Goal: Information Seeking & Learning: Learn about a topic

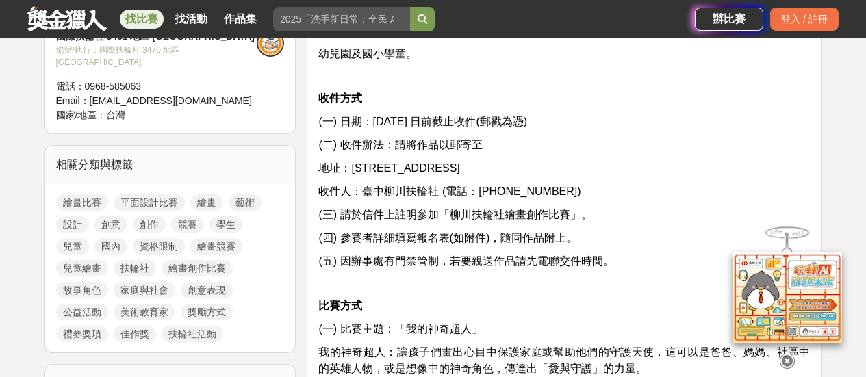
scroll to position [548, 0]
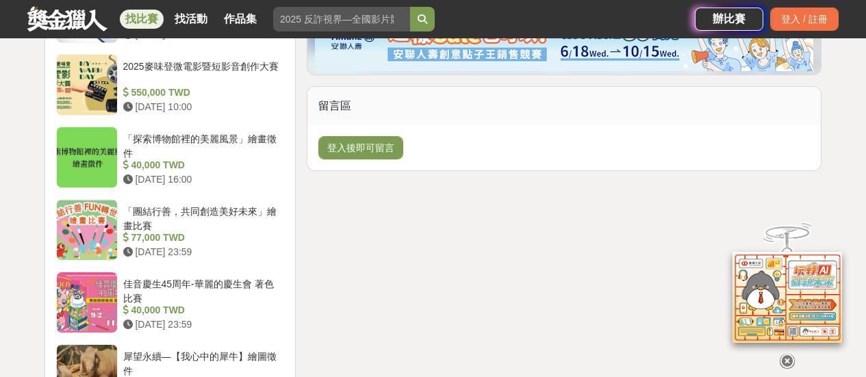
scroll to position [1301, 0]
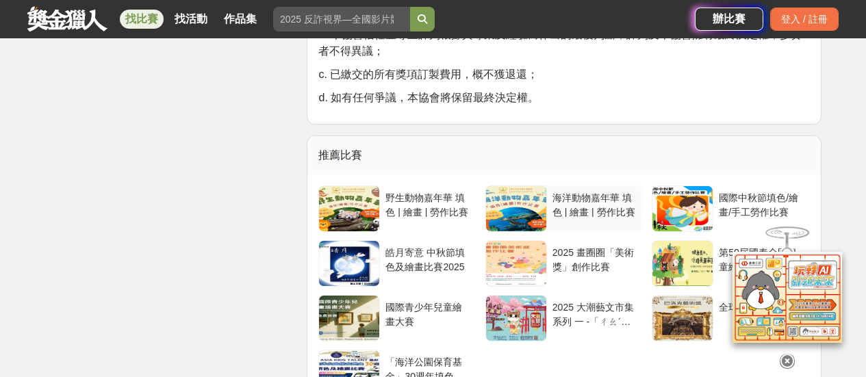
scroll to position [2260, 0]
